Goal: Check status: Check status

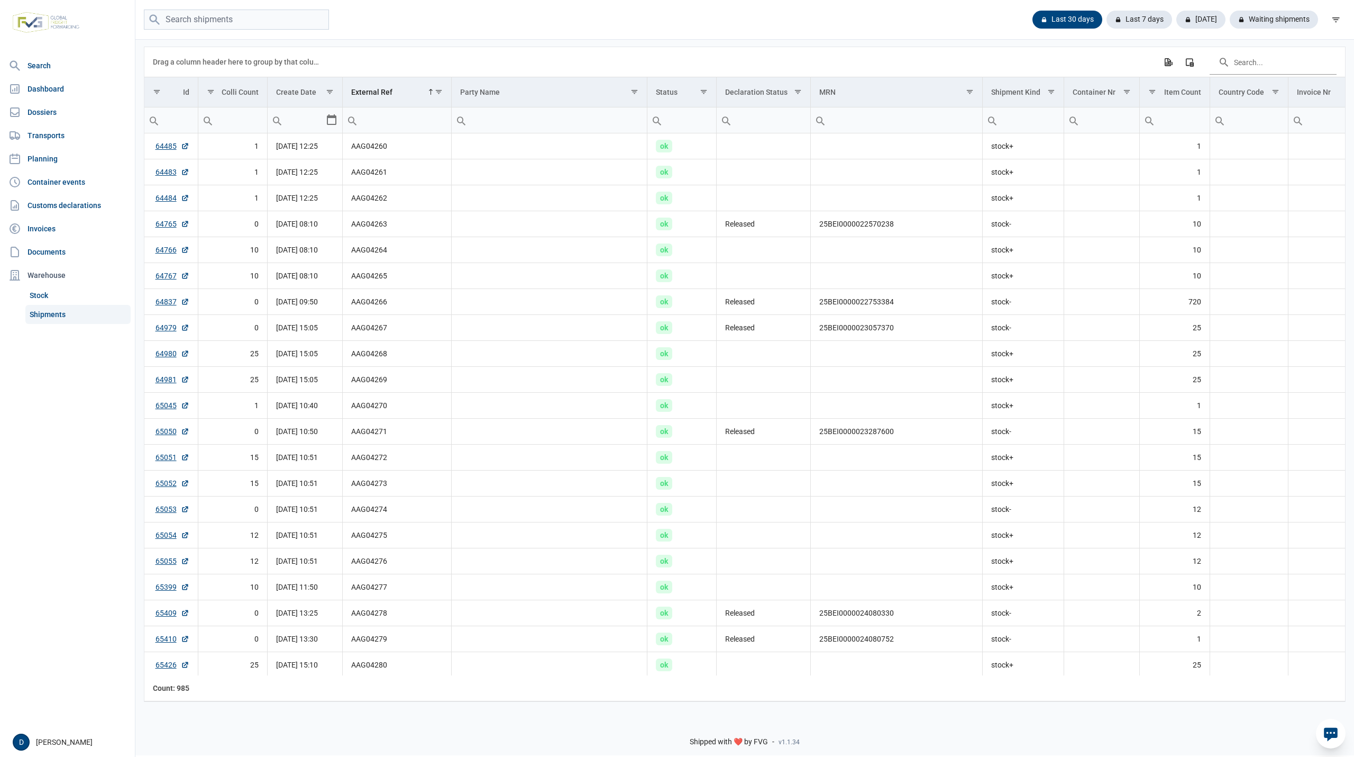
click at [923, 57] on div "Drag a column header here to group by that column Export all data to Excel Colu…" at bounding box center [745, 62] width 1184 height 30
click at [1269, 18] on div "Waiting shipments" at bounding box center [1270, 20] width 97 height 18
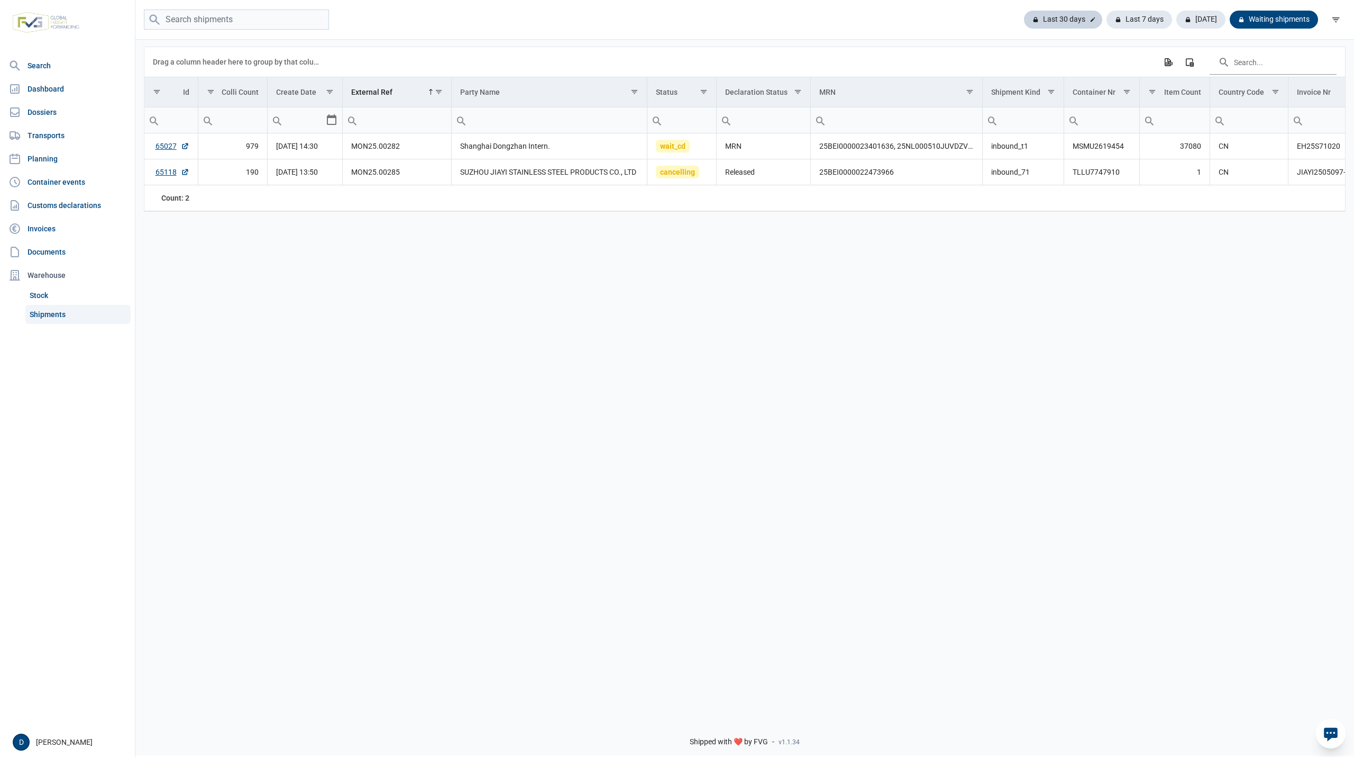
click at [1107, 17] on div "Last 30 days" at bounding box center [1140, 20] width 66 height 18
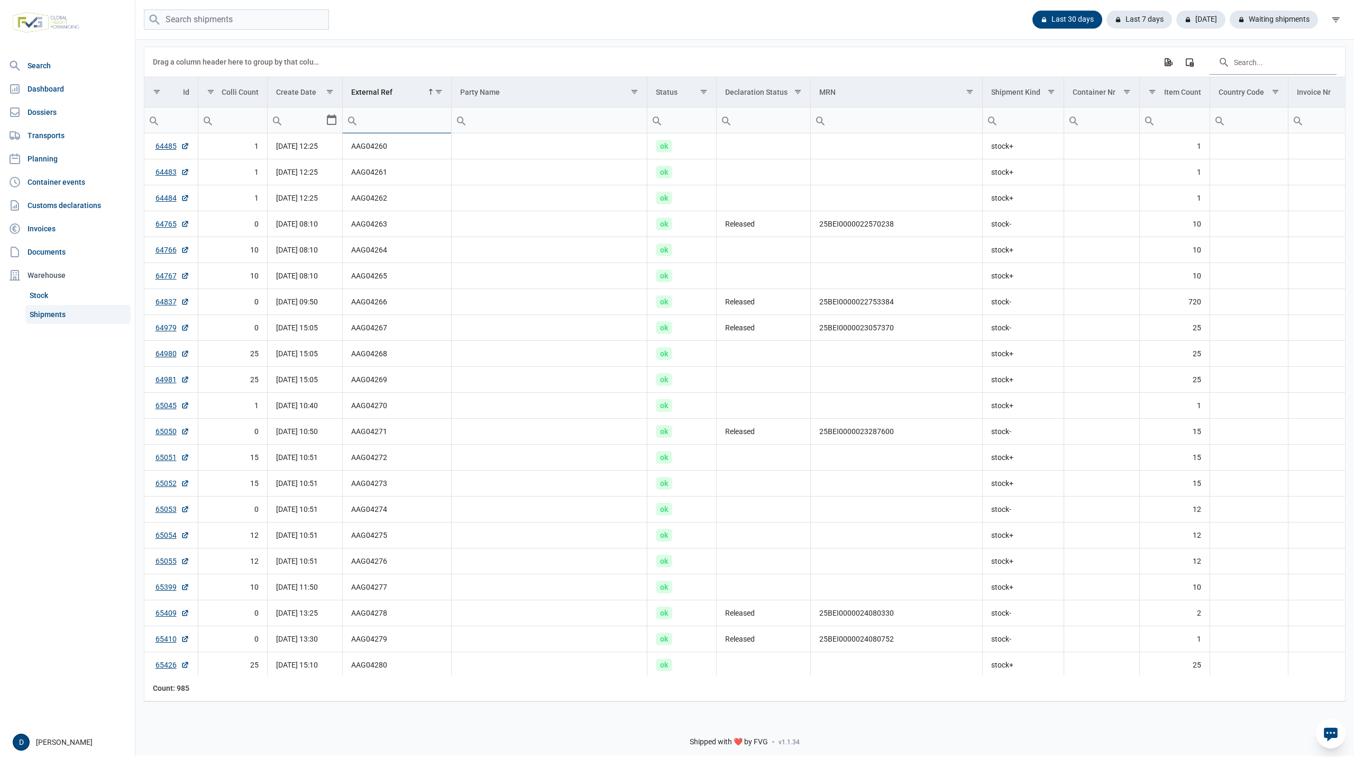
click at [393, 121] on input "Filter cell" at bounding box center [397, 119] width 108 height 25
paste input "MVZ25-04207"
type input "MVZ25-04207"
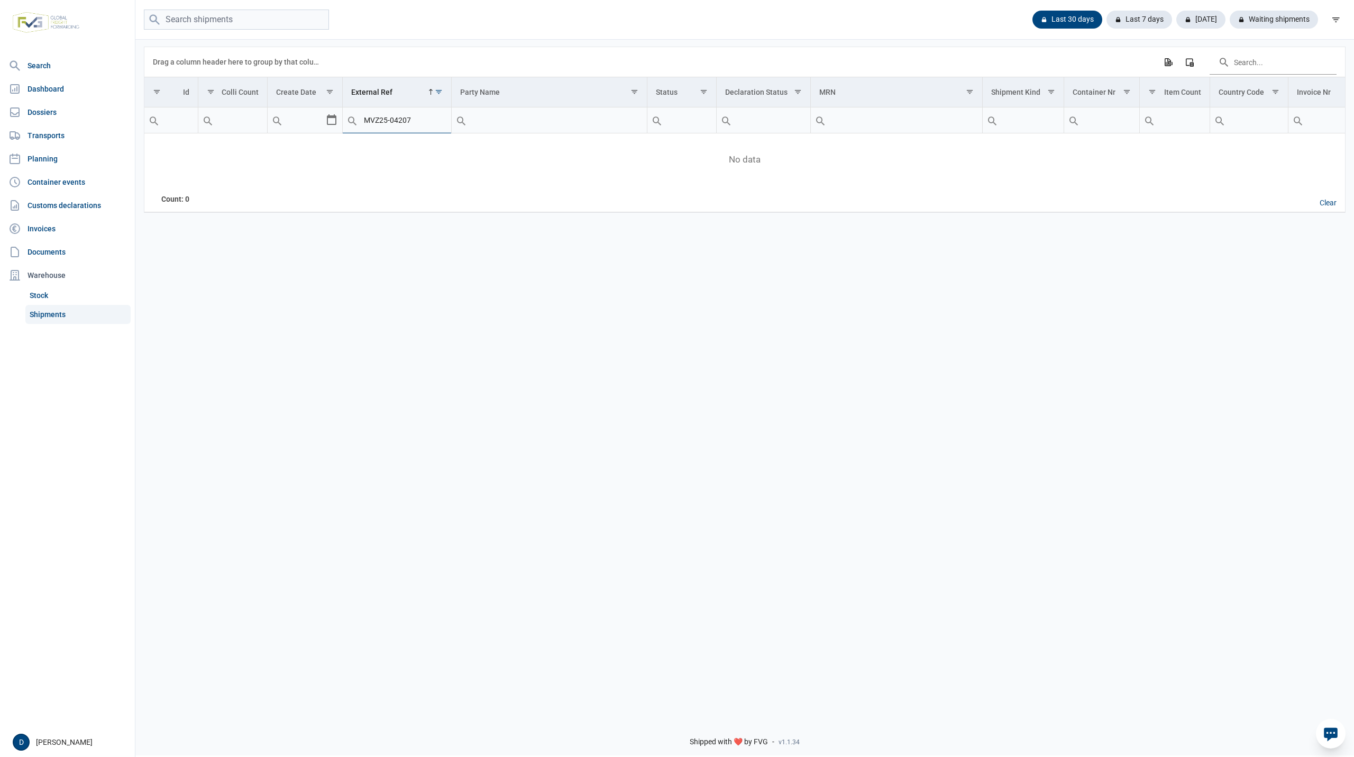
drag, startPoint x: 417, startPoint y: 121, endPoint x: 334, endPoint y: 123, distance: 82.6
click at [334, 123] on tr "Contains Does not contain Starts with Ends with Equals Does not equal Reset MVZ…" at bounding box center [951, 120] width 1614 height 26
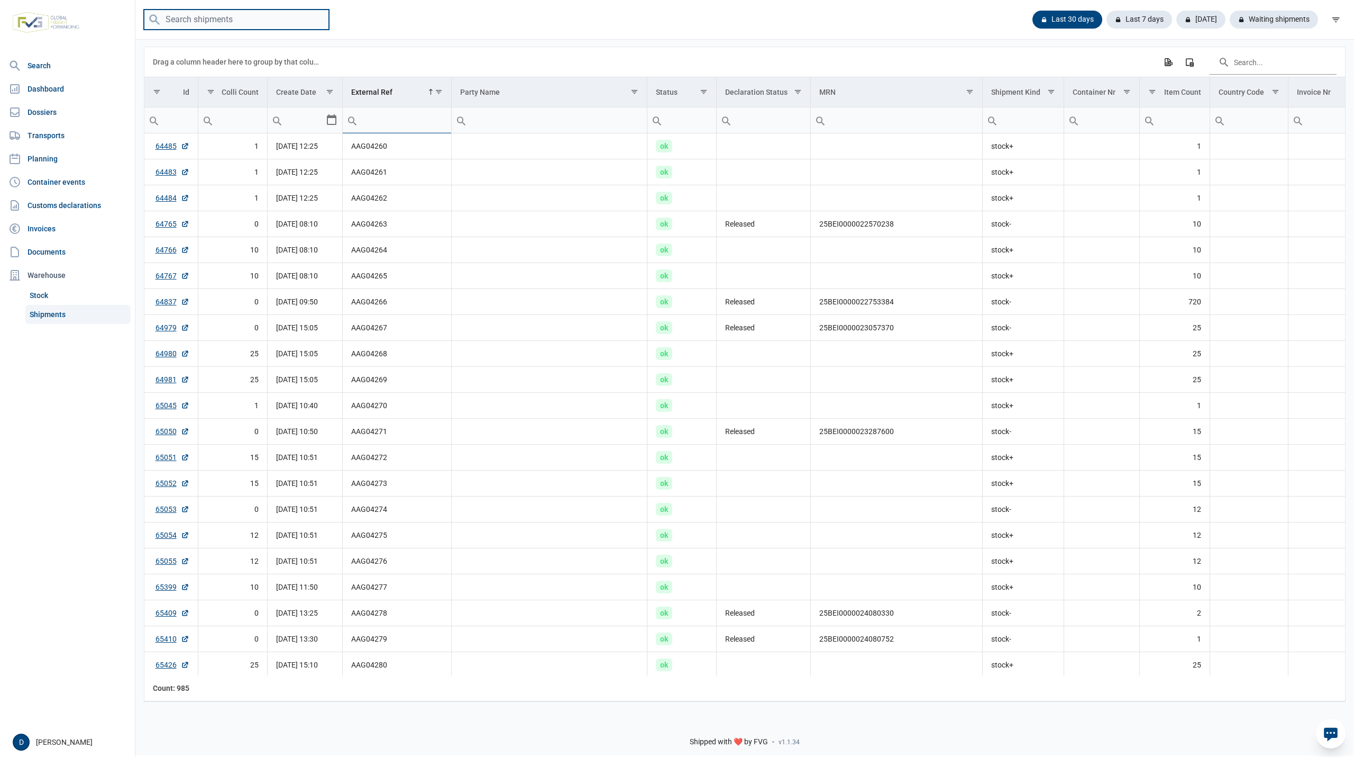
click at [236, 18] on input "search" at bounding box center [236, 20] width 185 height 21
paste input "MVZ25-04207"
type input "MVZ25-04207"
click at [295, 18] on input "MVZ25-04207" at bounding box center [236, 20] width 185 height 21
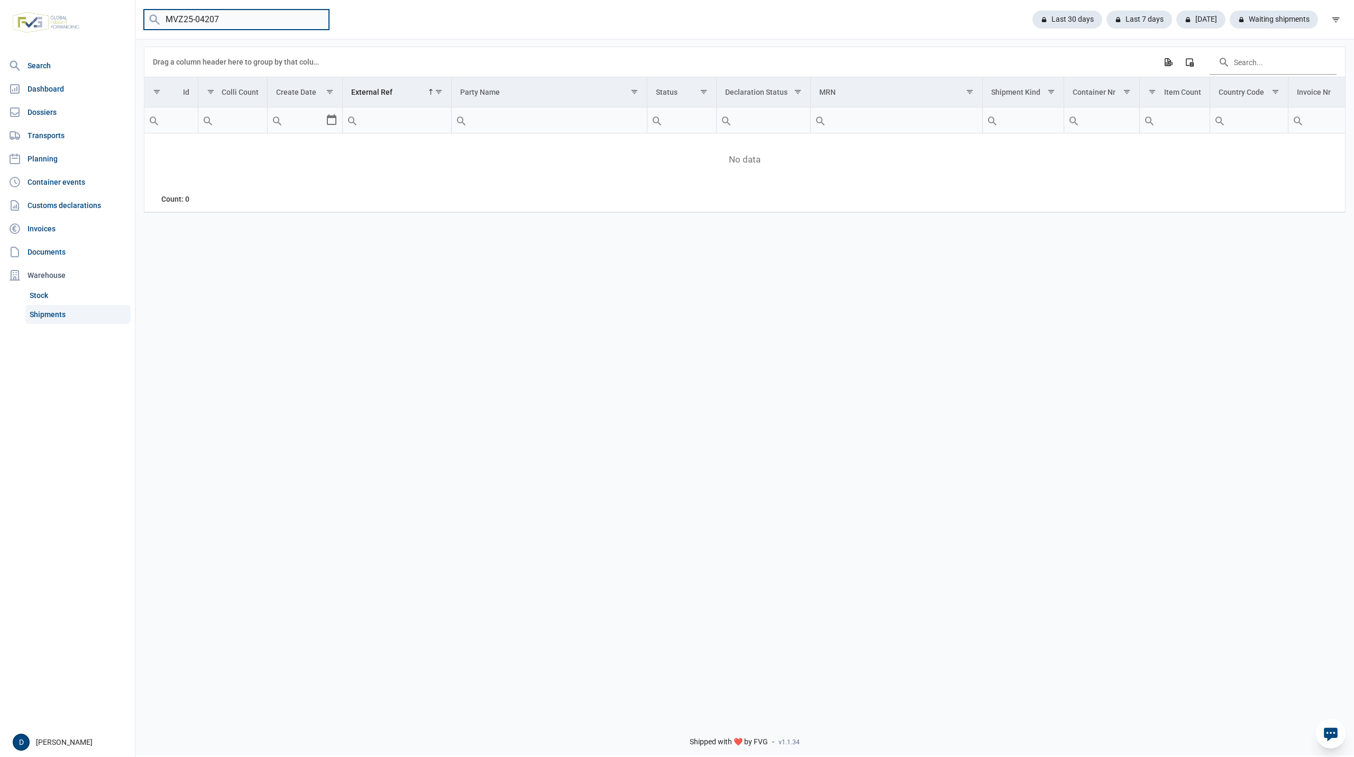
drag, startPoint x: 268, startPoint y: 13, endPoint x: 113, endPoint y: 5, distance: 155.2
click at [113, 5] on div "Search Dashboard Dossiers Transports Planning Container events Customs declarat…" at bounding box center [677, 376] width 1354 height 757
click at [55, 312] on link "Shipments" at bounding box center [77, 314] width 105 height 19
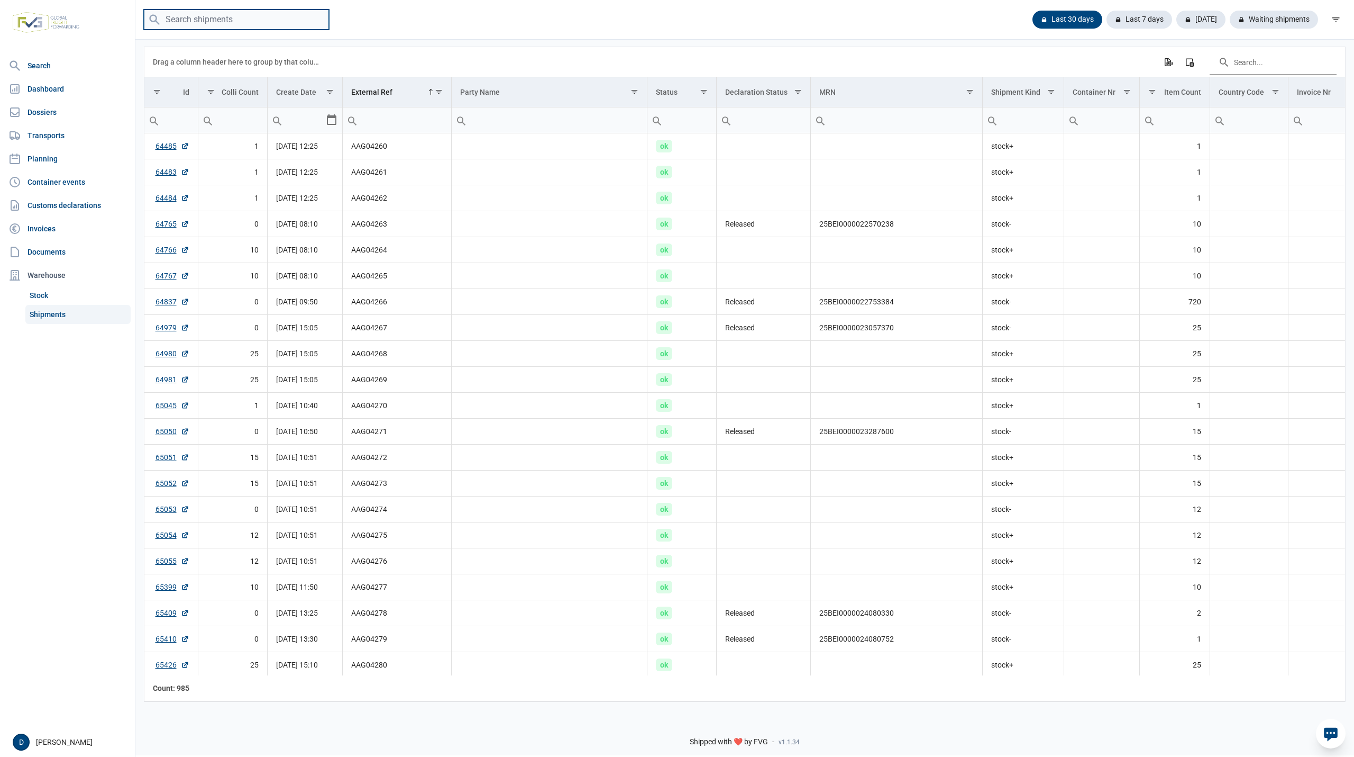
click at [185, 20] on input "search" at bounding box center [236, 20] width 185 height 21
paste input "MVZ25-04226"
type input "MVZ25-04226"
drag, startPoint x: 233, startPoint y: 23, endPoint x: 140, endPoint y: 28, distance: 93.8
click at [140, 28] on div "MVZ25-04226 Last 30 days Last 7 days Today Waiting shipments" at bounding box center [744, 20] width 1219 height 21
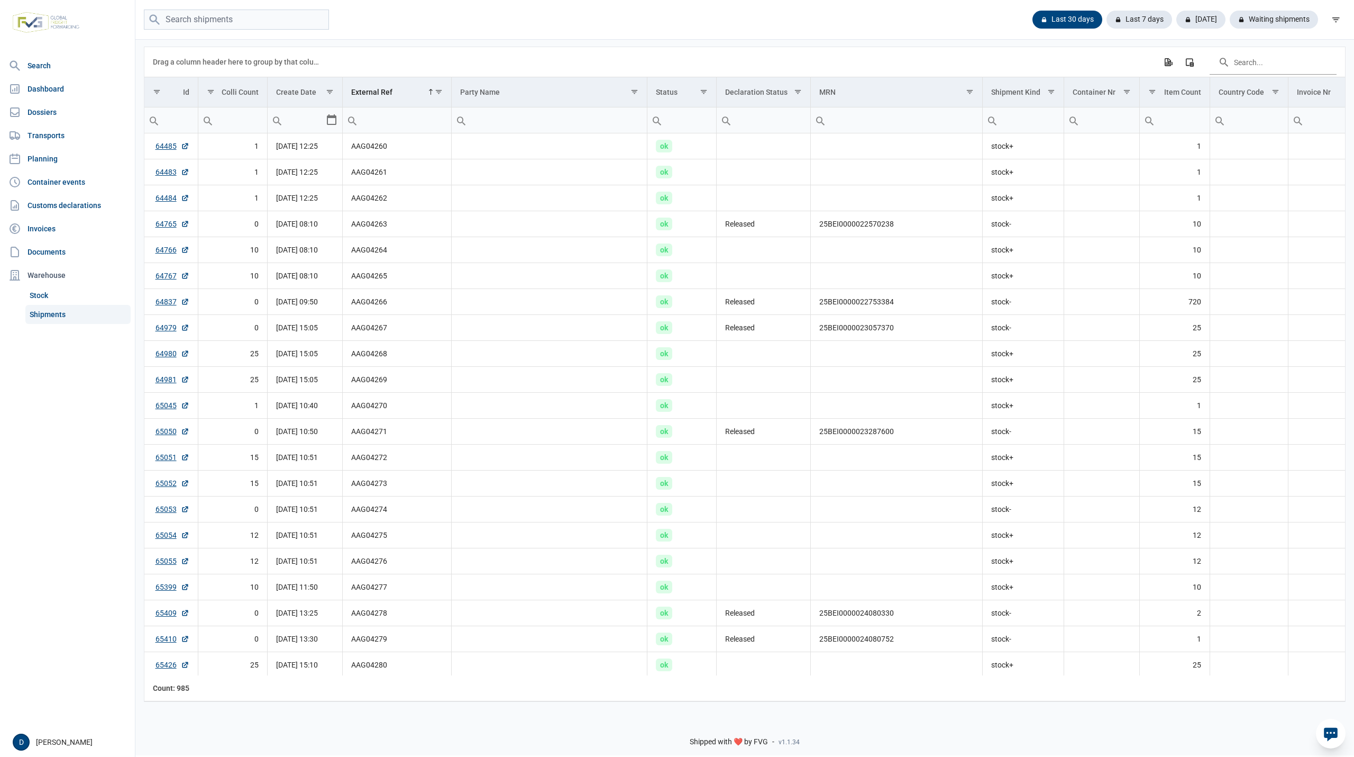
click at [378, 129] on input "Filter cell" at bounding box center [397, 119] width 108 height 25
paste input "MVZ25-04226"
type input "MVZ25-04226"
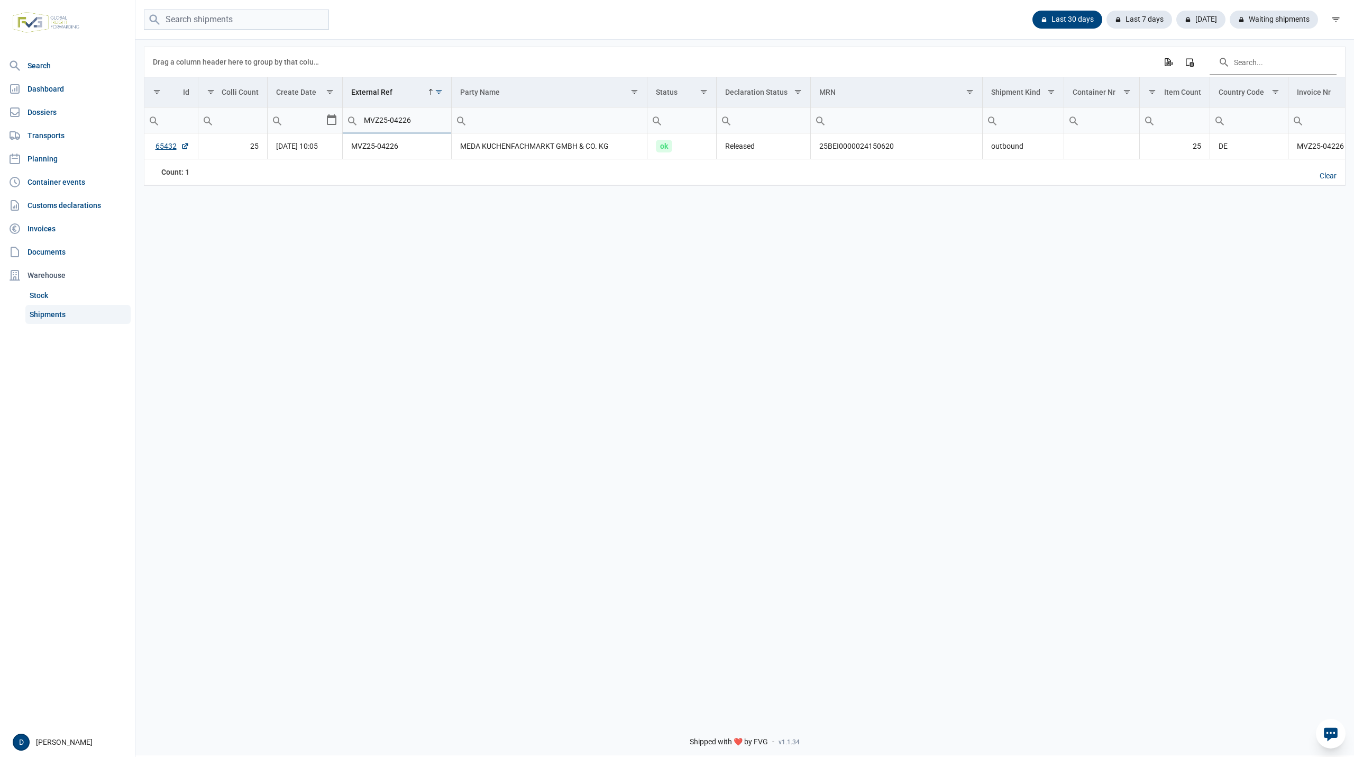
drag, startPoint x: 415, startPoint y: 120, endPoint x: 328, endPoint y: 125, distance: 87.5
click at [328, 125] on tr "Equals Does not equal Less than Greater than Less than or equal to Greater than…" at bounding box center [951, 120] width 1614 height 26
paste input "7"
type input "MVZ25-04227"
drag, startPoint x: 417, startPoint y: 123, endPoint x: 324, endPoint y: 133, distance: 93.7
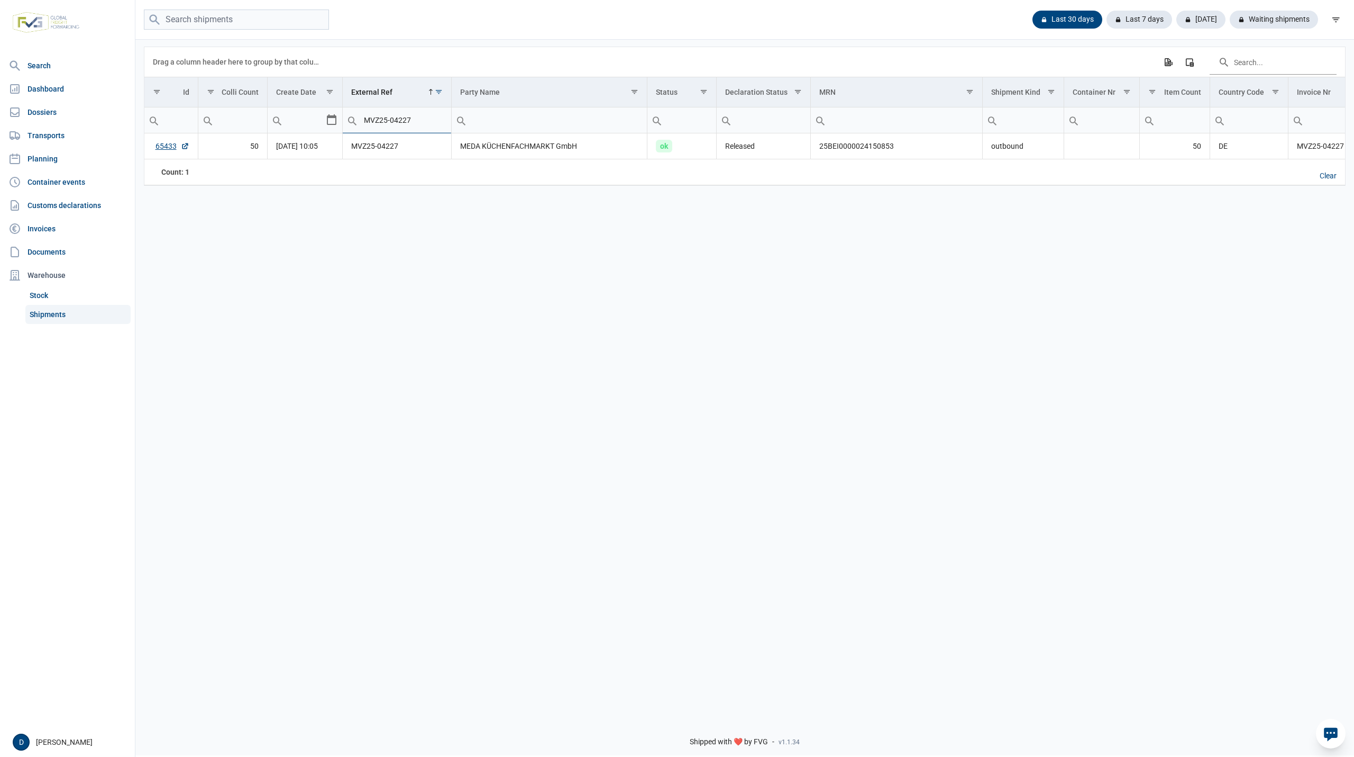
click at [324, 133] on tr "Equals Does not equal Less than Greater than Less than or equal to Greater than…" at bounding box center [951, 120] width 1614 height 26
paste input "9"
type input "MVZ25-04229"
drag, startPoint x: 422, startPoint y: 125, endPoint x: 342, endPoint y: 128, distance: 80.0
click at [342, 128] on tr "Equals Does not equal Less than Greater than Less than or equal to Greater than…" at bounding box center [951, 120] width 1614 height 26
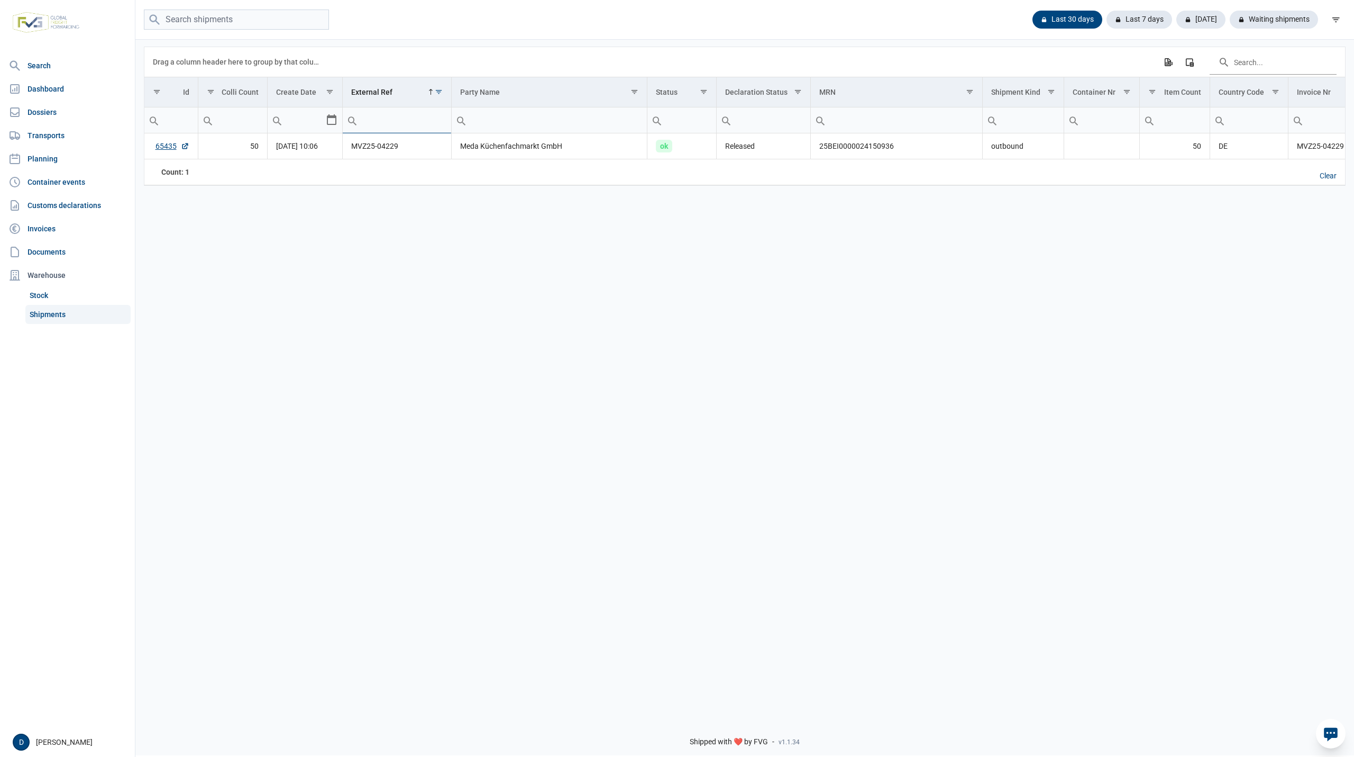
paste input "MVZ25-04234"
type input "MVZ25-04234"
click at [420, 121] on input "MVZ25-04234" at bounding box center [397, 119] width 108 height 25
drag, startPoint x: 420, startPoint y: 121, endPoint x: 312, endPoint y: 124, distance: 108.0
click at [312, 123] on tr "Equals Does not equal Less than Greater than Less than or equal to Greater than…" at bounding box center [951, 120] width 1614 height 26
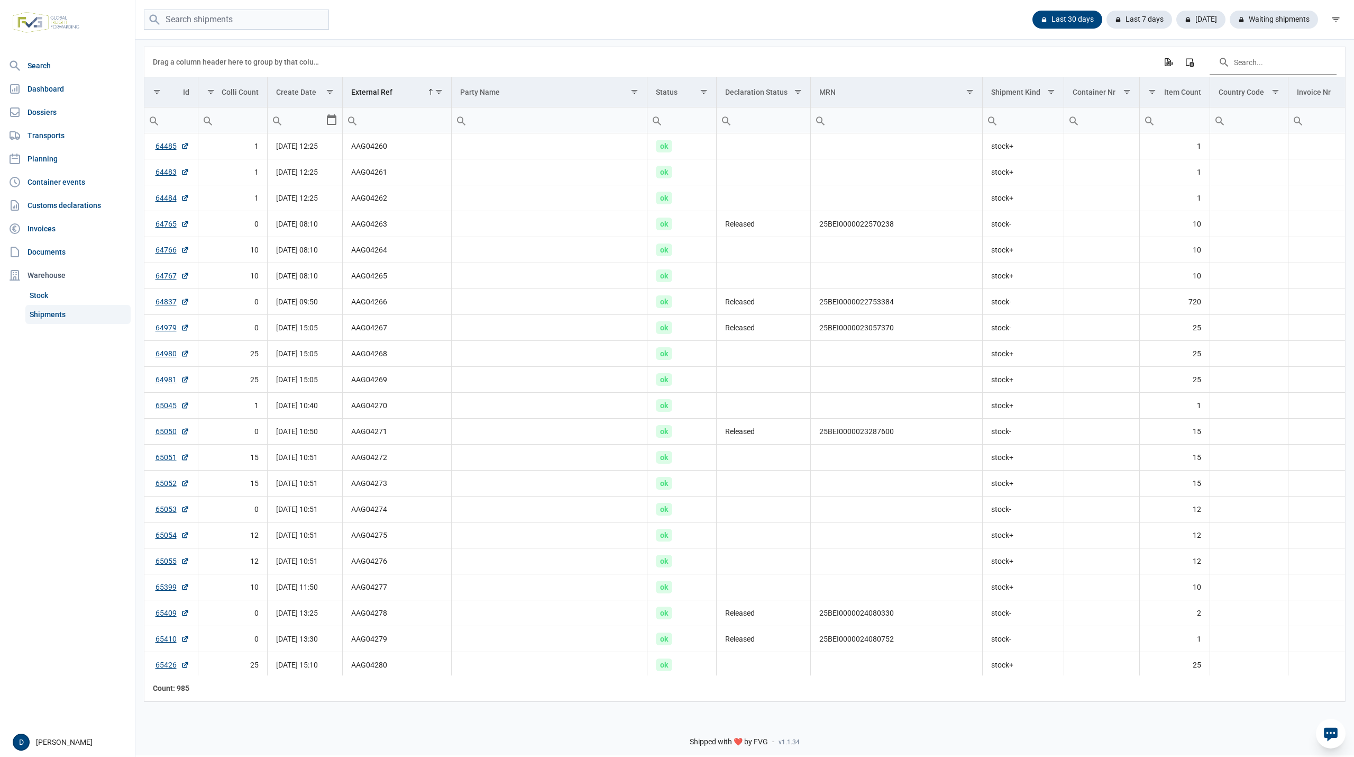
click at [885, 11] on div "Last 30 days Last 7 days [DATE] Waiting shipments" at bounding box center [744, 20] width 1219 height 21
click at [1284, 16] on div "Waiting shipments" at bounding box center [1270, 20] width 97 height 18
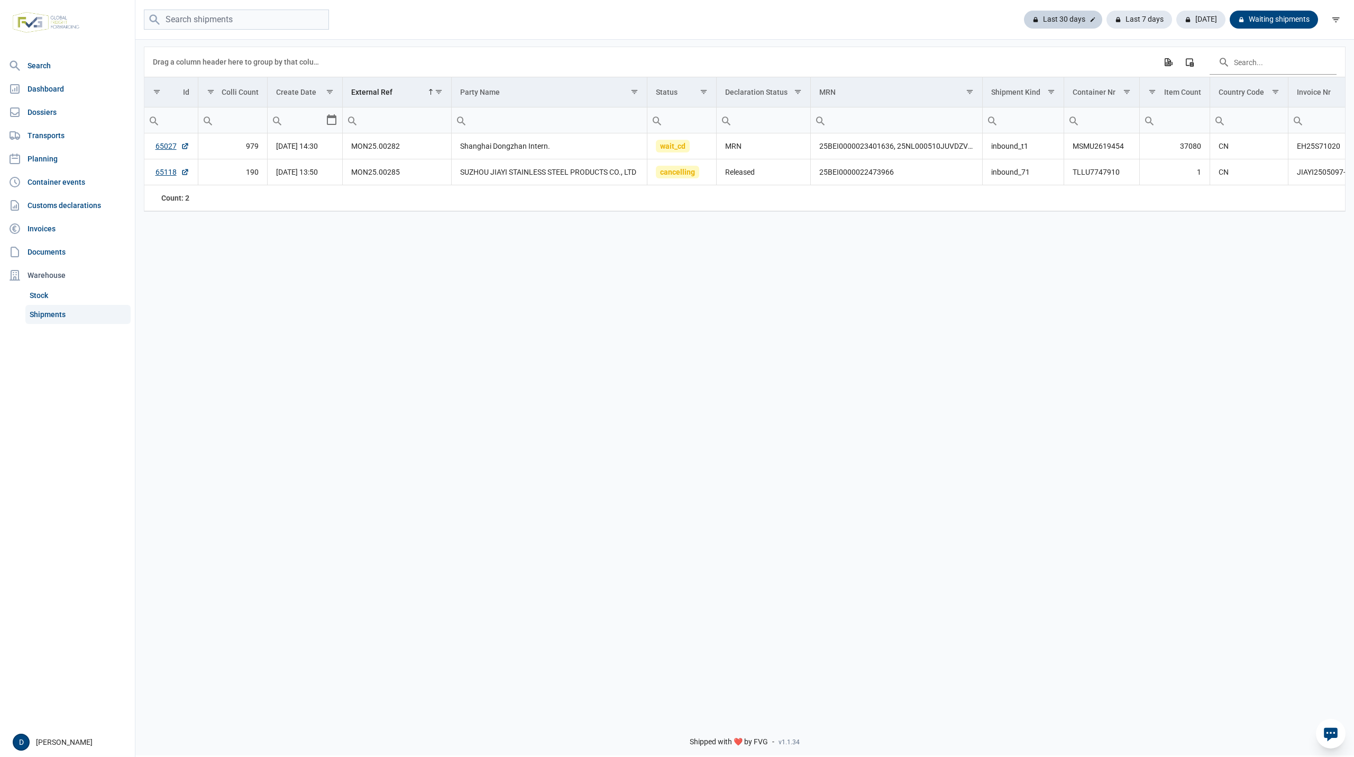
click at [1107, 15] on div "Last 30 days" at bounding box center [1140, 20] width 66 height 18
